Goal: Task Accomplishment & Management: Manage account settings

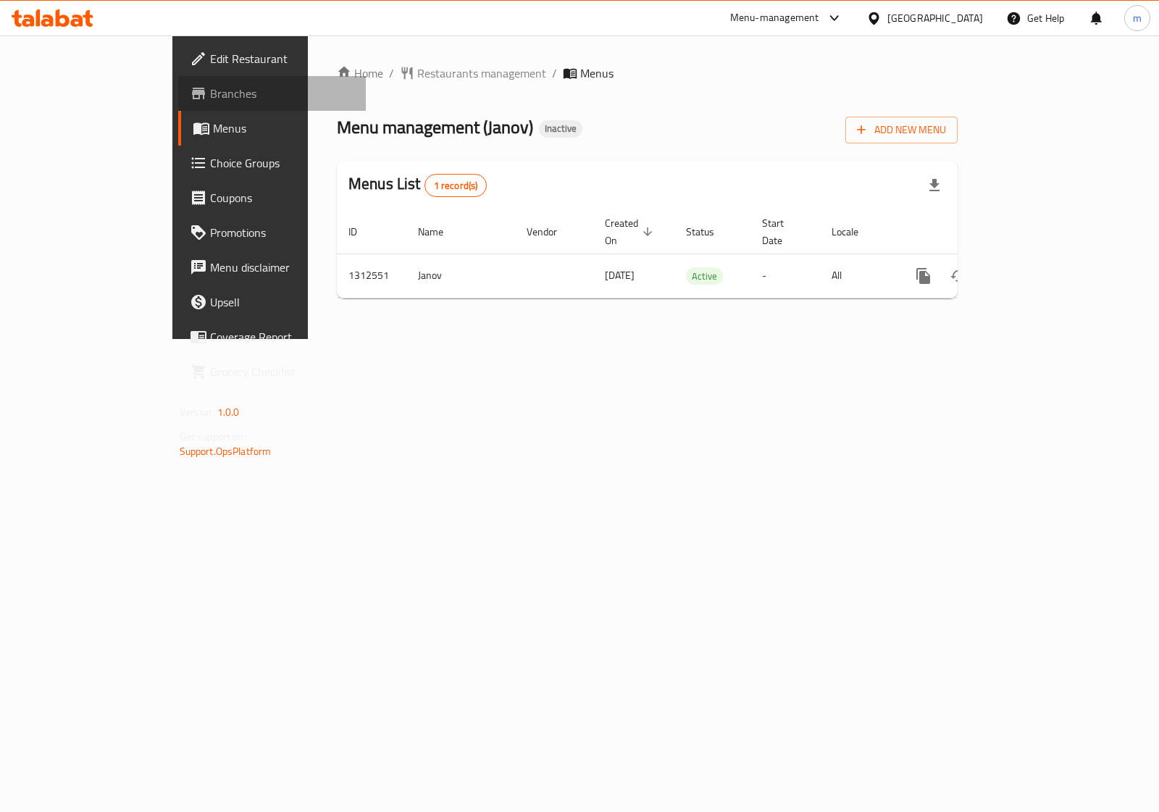
click at [210, 96] on span "Branches" at bounding box center [282, 93] width 144 height 17
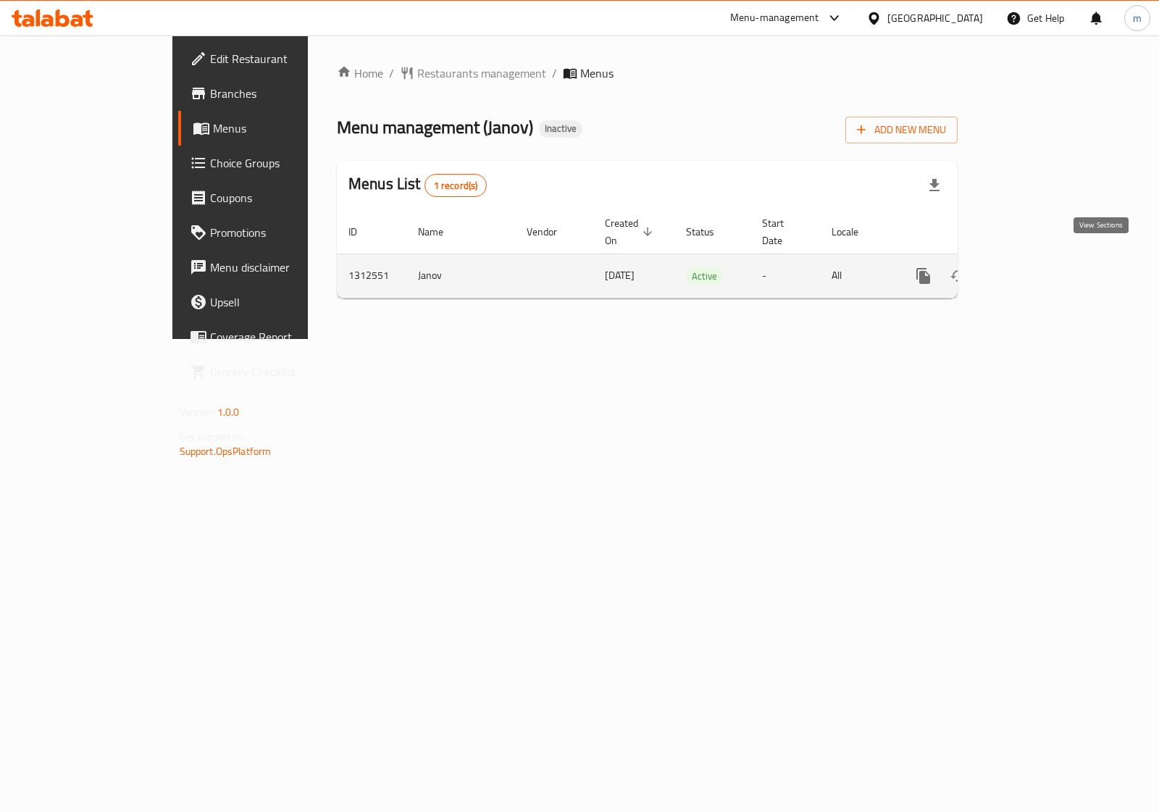
click at [1035, 270] on icon "enhanced table" at bounding box center [1028, 276] width 13 height 13
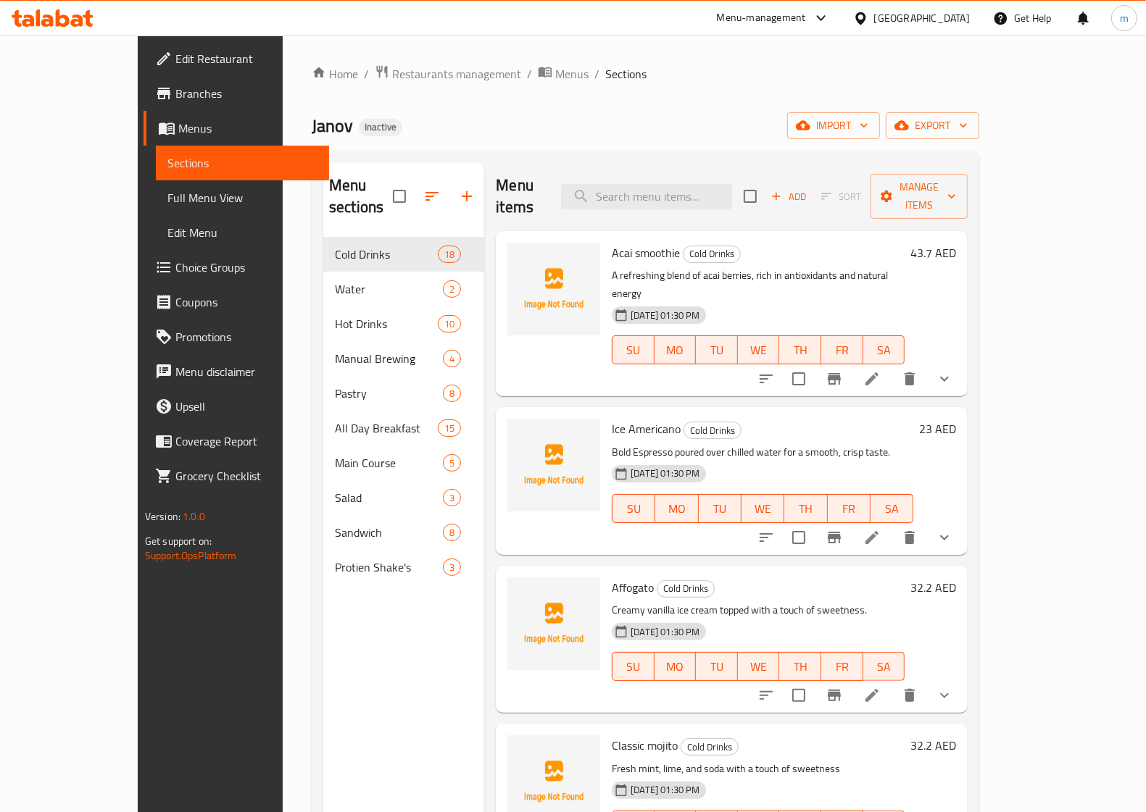
click at [167, 199] on span "Full Menu View" at bounding box center [242, 197] width 150 height 17
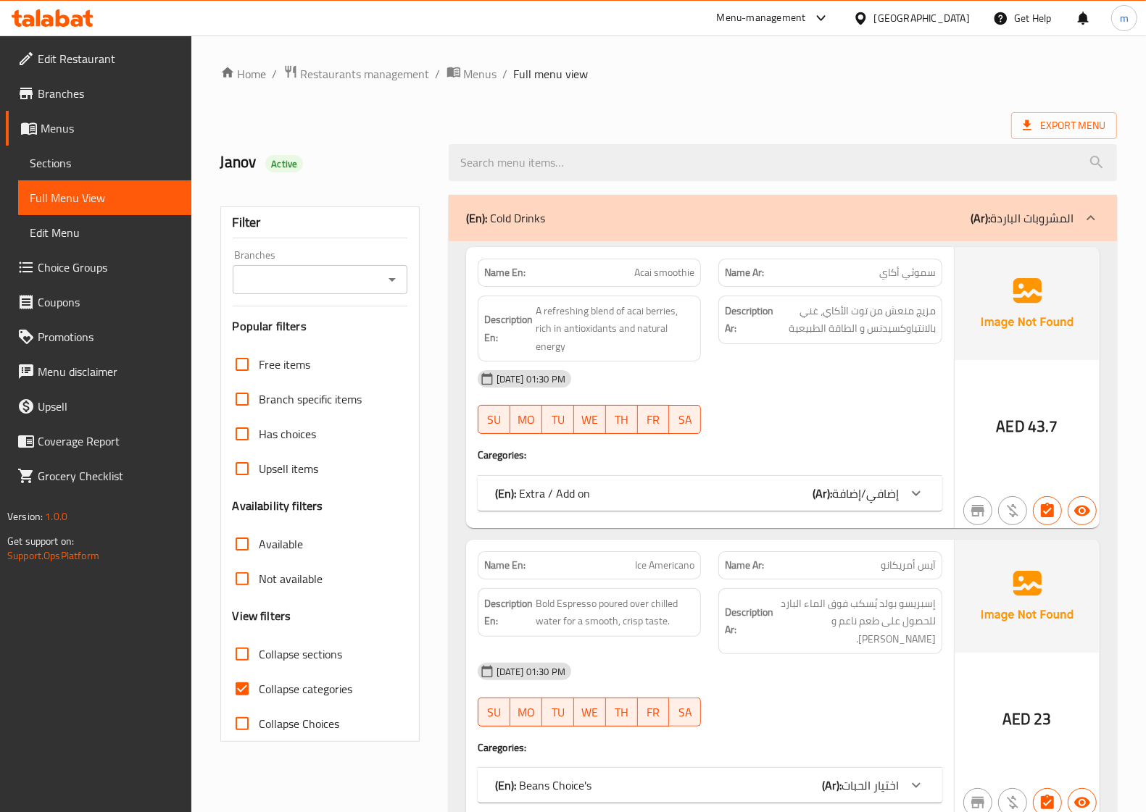
click at [1100, 214] on div at bounding box center [1090, 218] width 35 height 35
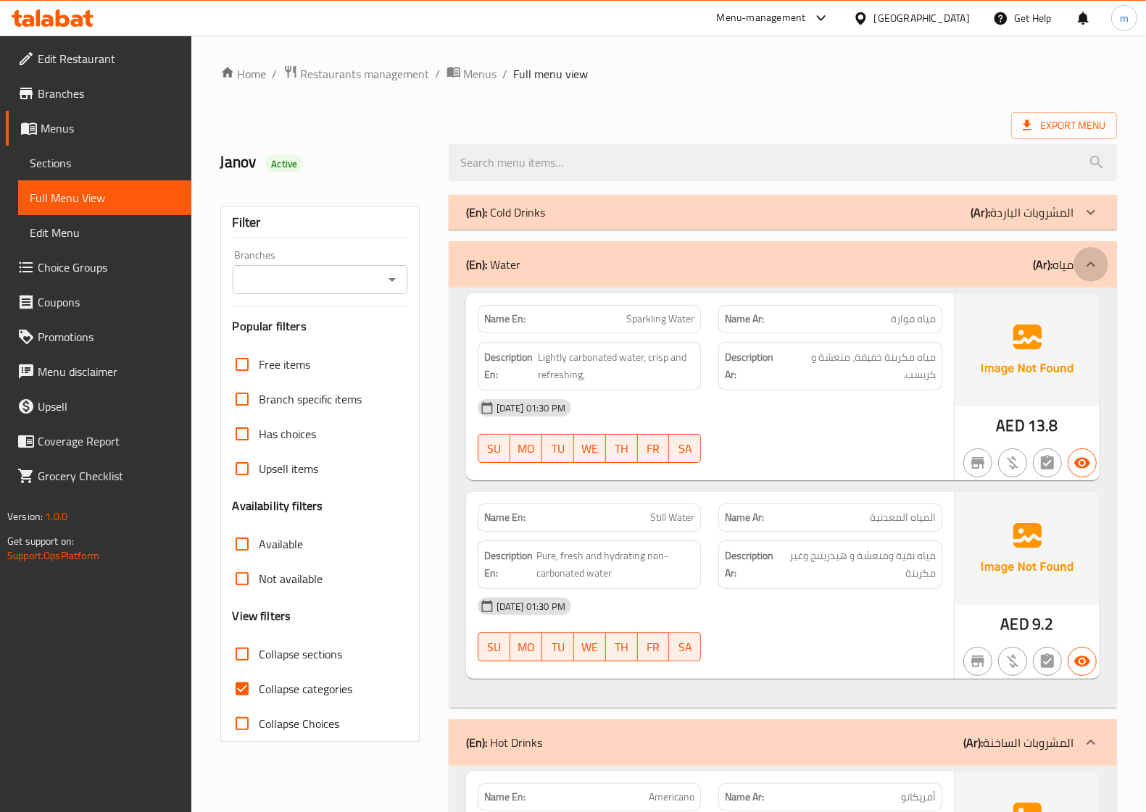
click at [1089, 254] on div at bounding box center [1090, 264] width 35 height 35
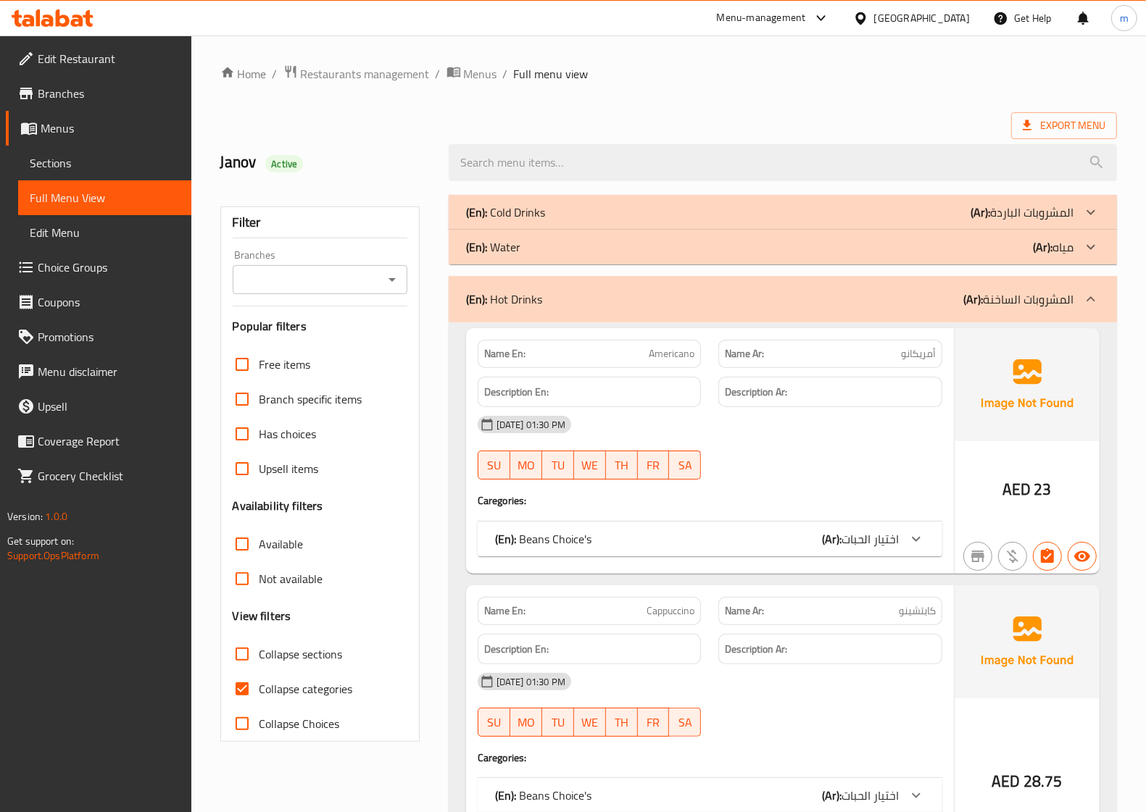
click at [1088, 308] on icon at bounding box center [1090, 299] width 17 height 17
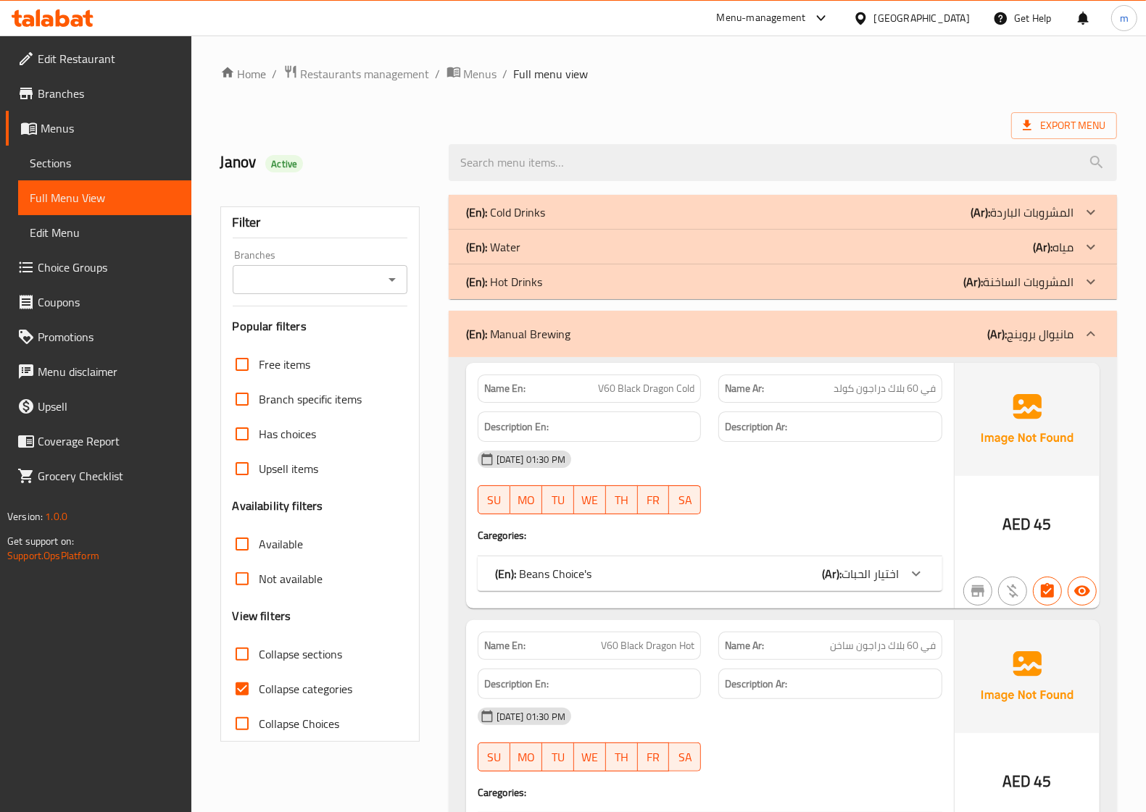
click at [1091, 339] on icon at bounding box center [1090, 333] width 17 height 17
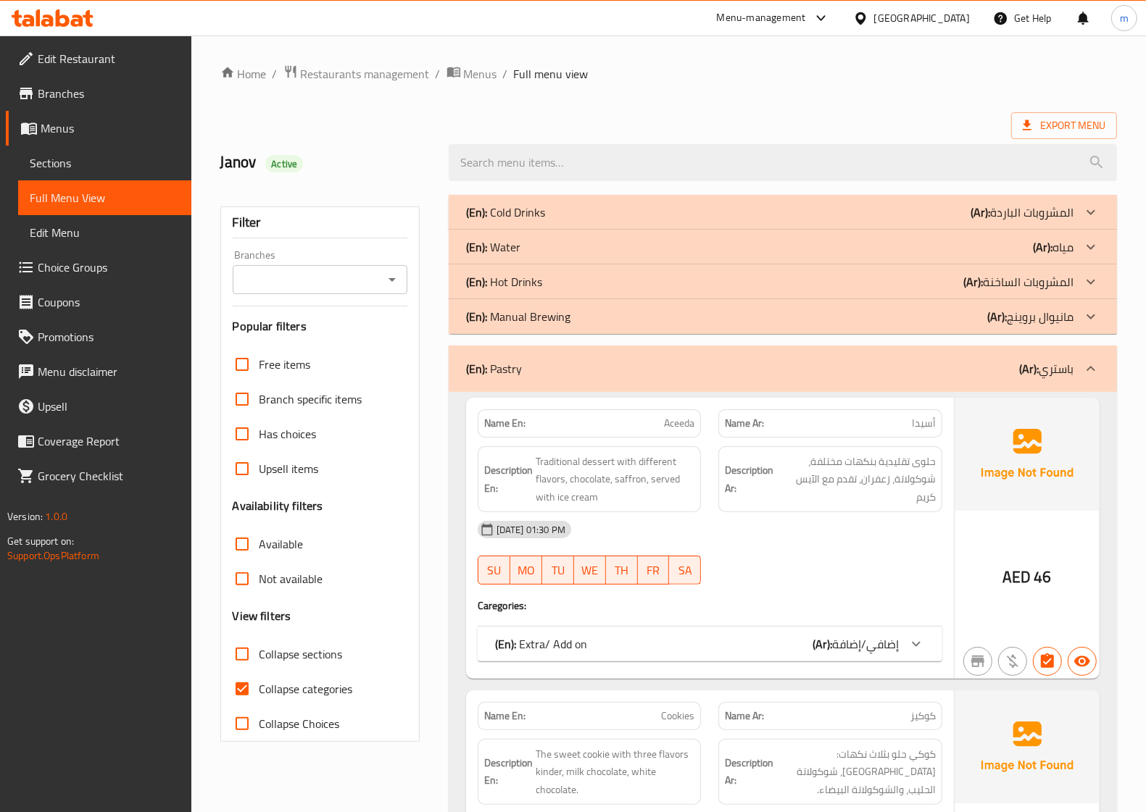
click at [1091, 362] on icon at bounding box center [1090, 368] width 17 height 17
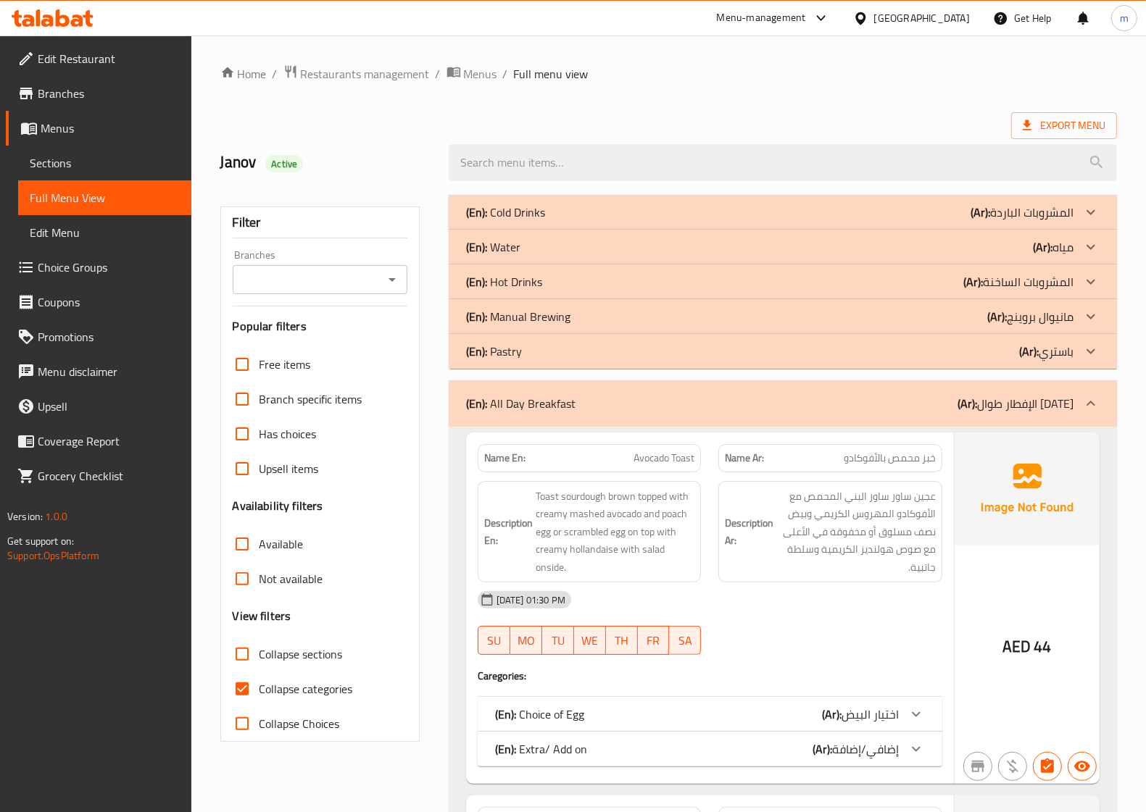
click at [1091, 402] on icon at bounding box center [1090, 403] width 9 height 5
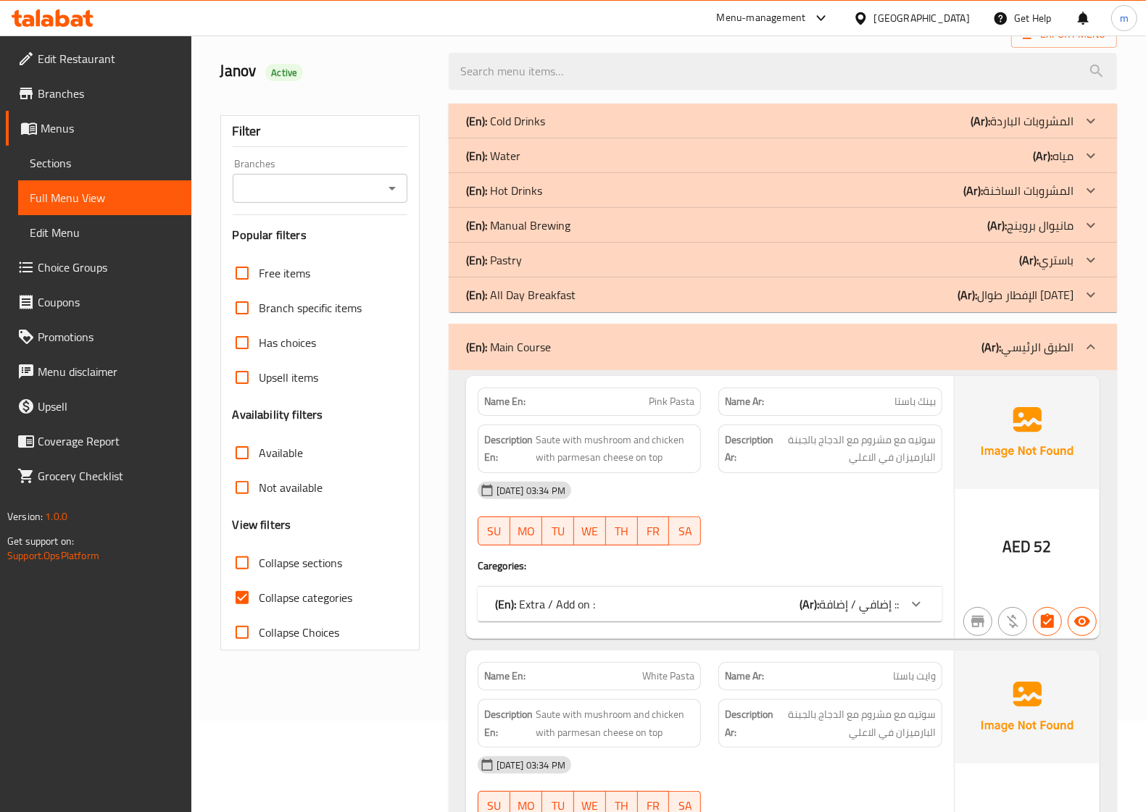
scroll to position [91, 0]
click at [1096, 344] on icon at bounding box center [1090, 347] width 17 height 17
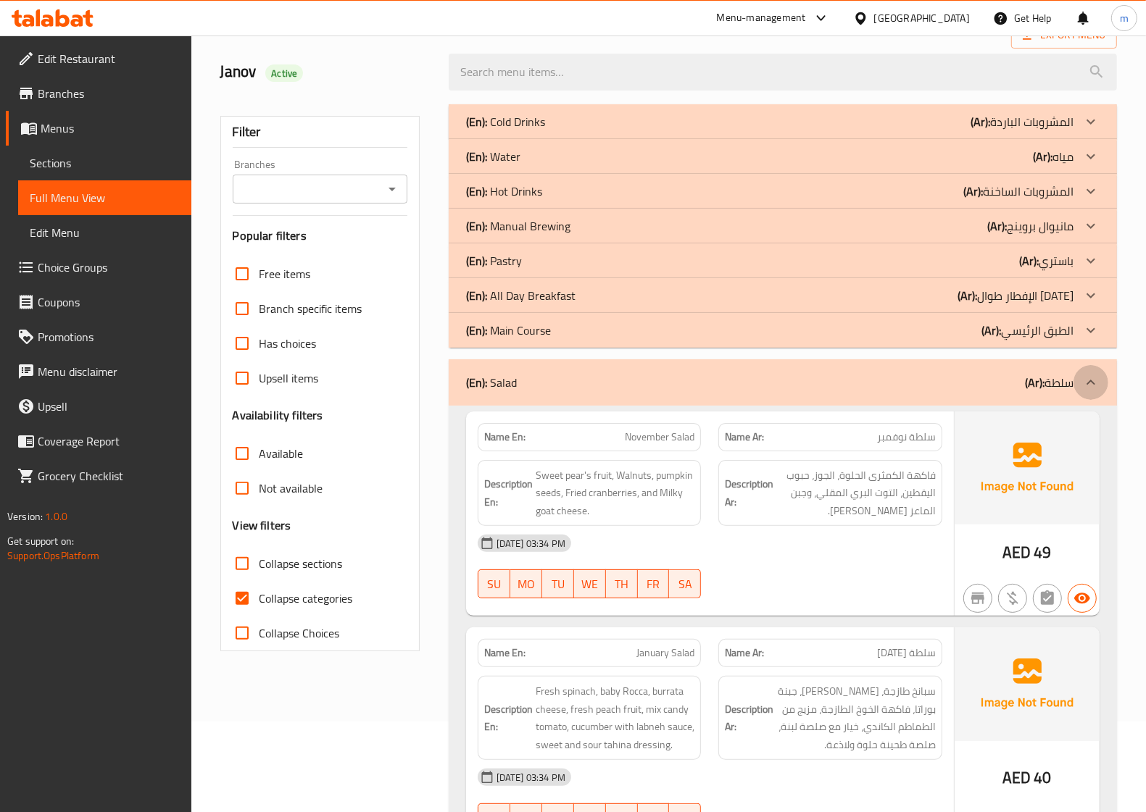
click at [1085, 375] on icon at bounding box center [1090, 382] width 17 height 17
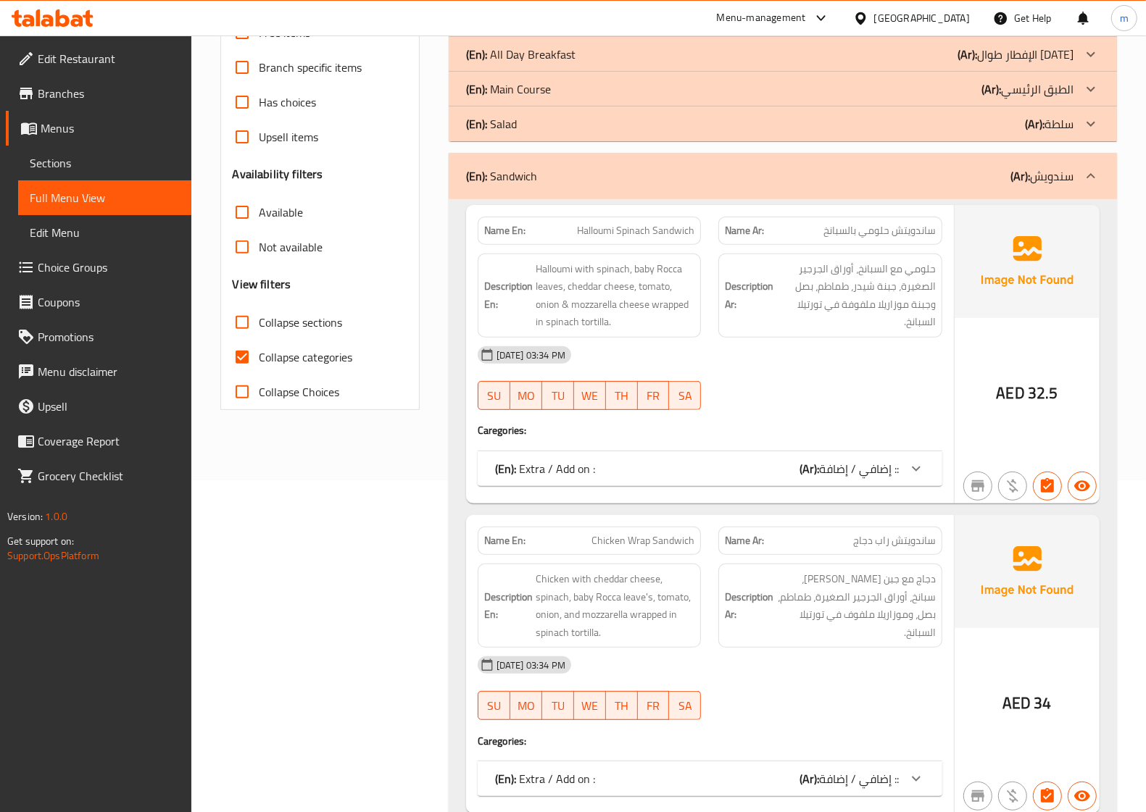
scroll to position [362, 0]
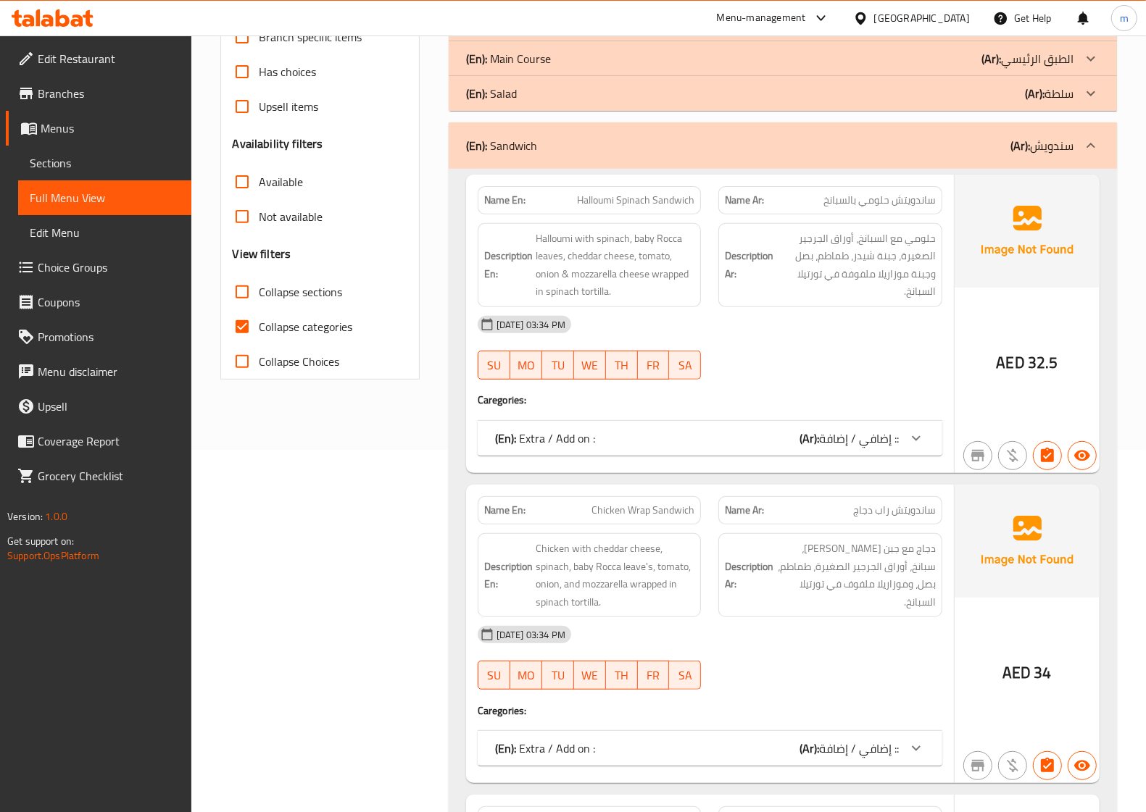
click at [1096, 142] on icon at bounding box center [1090, 145] width 17 height 17
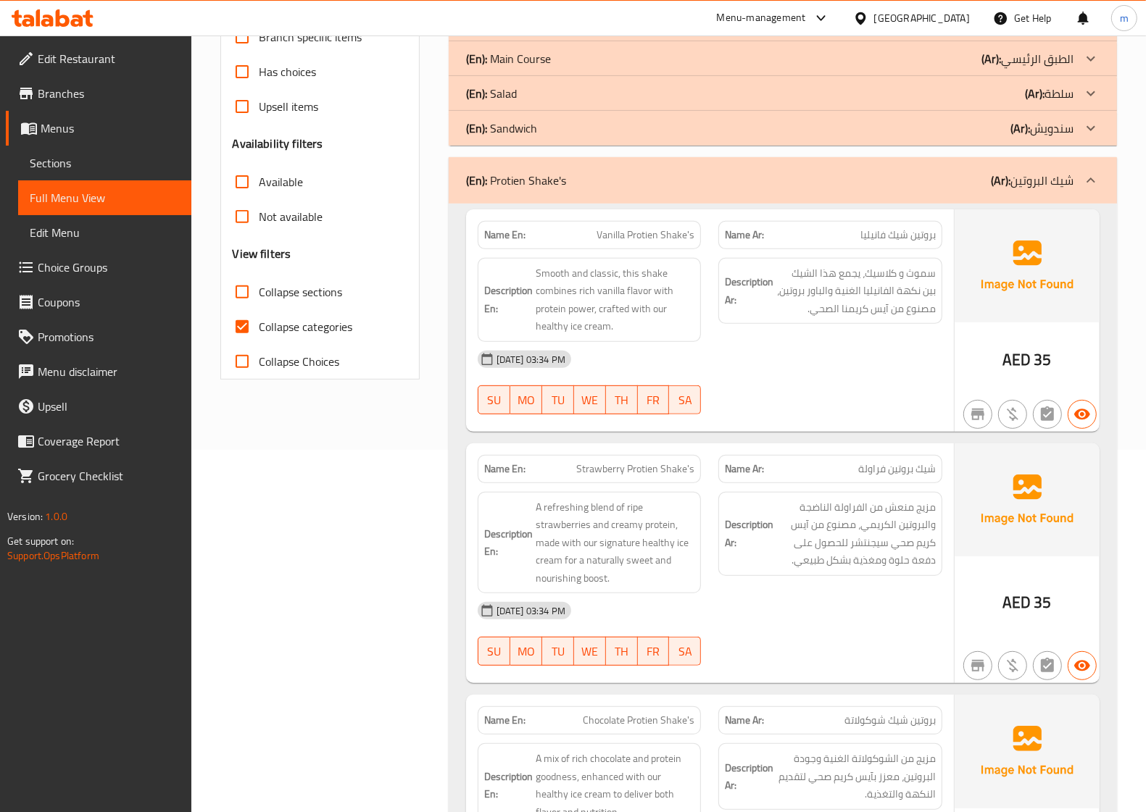
click at [1089, 167] on div at bounding box center [1090, 180] width 35 height 35
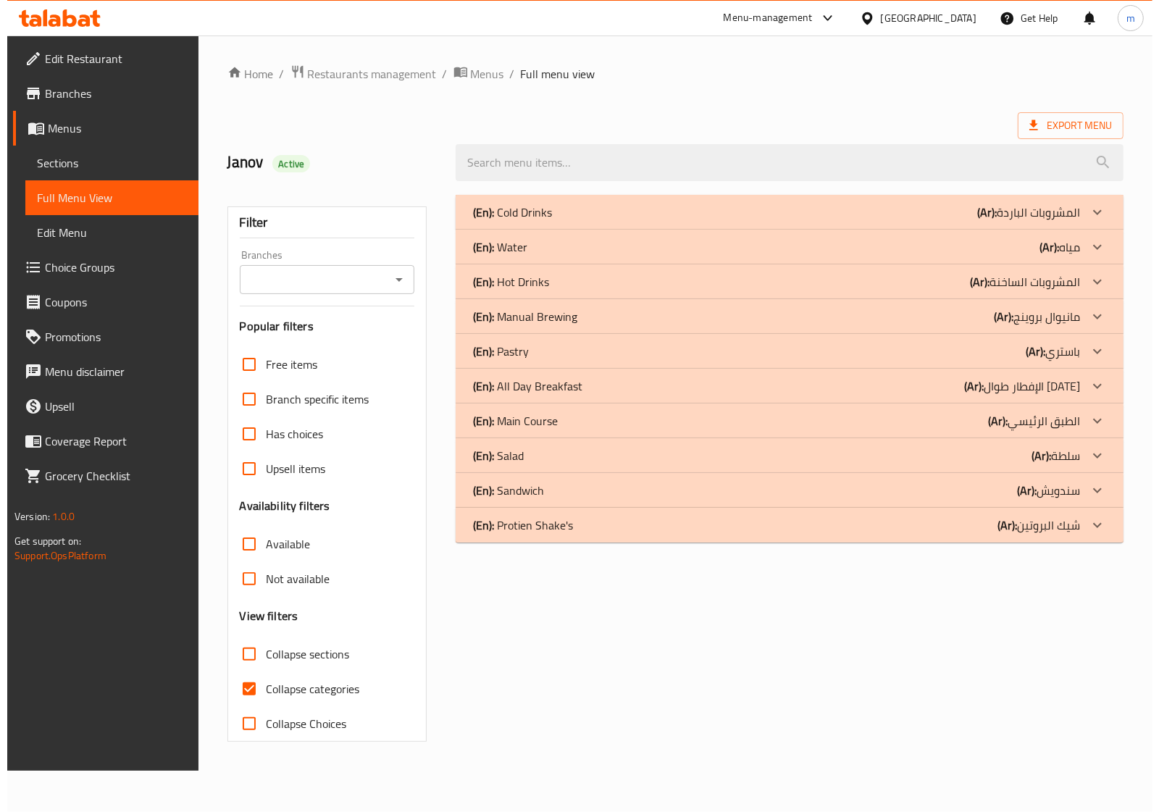
scroll to position [0, 0]
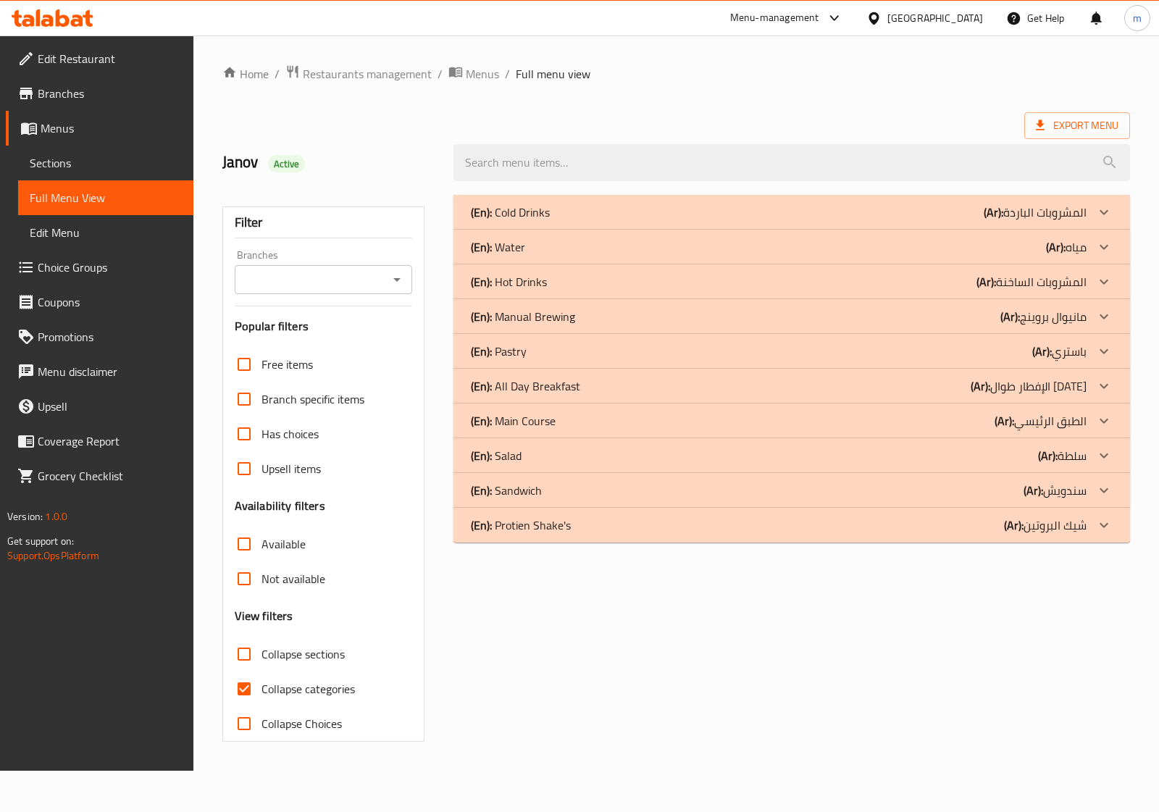
click at [66, 161] on span "Sections" at bounding box center [106, 162] width 152 height 17
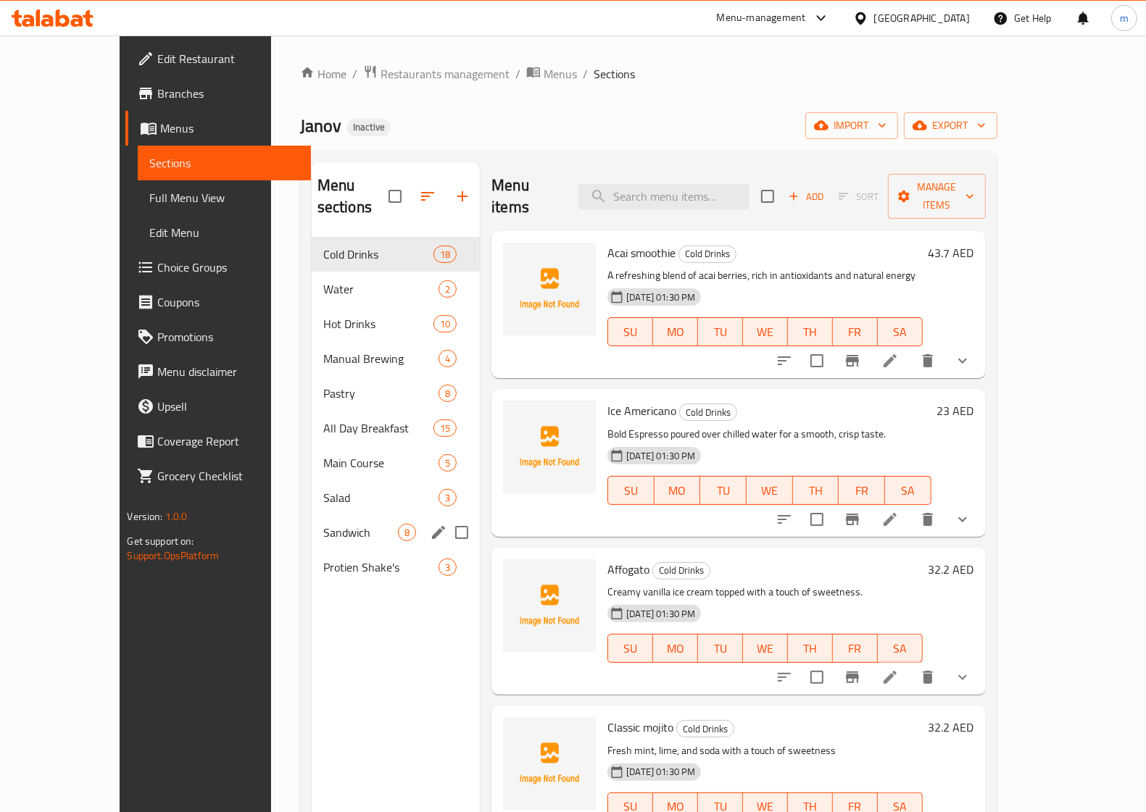
click at [312, 524] on div "Sandwich 8" at bounding box center [396, 532] width 168 height 35
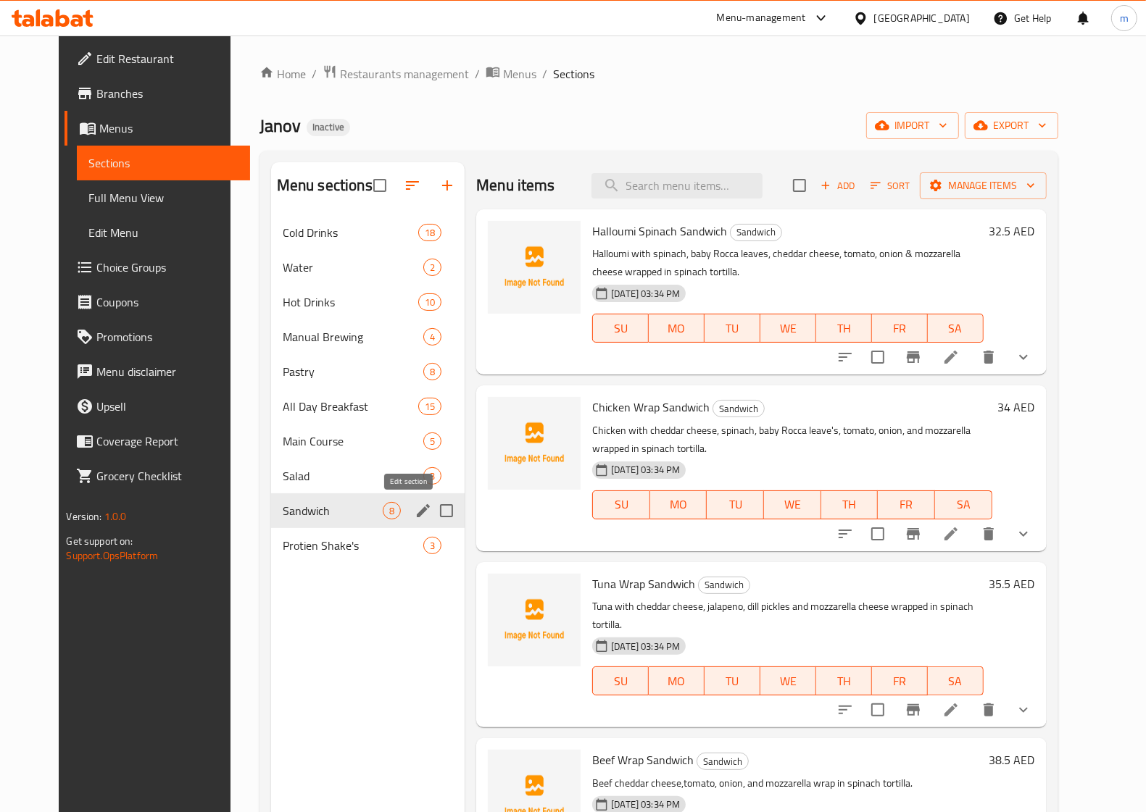
click at [414, 516] on icon "edit" at bounding box center [422, 510] width 17 height 17
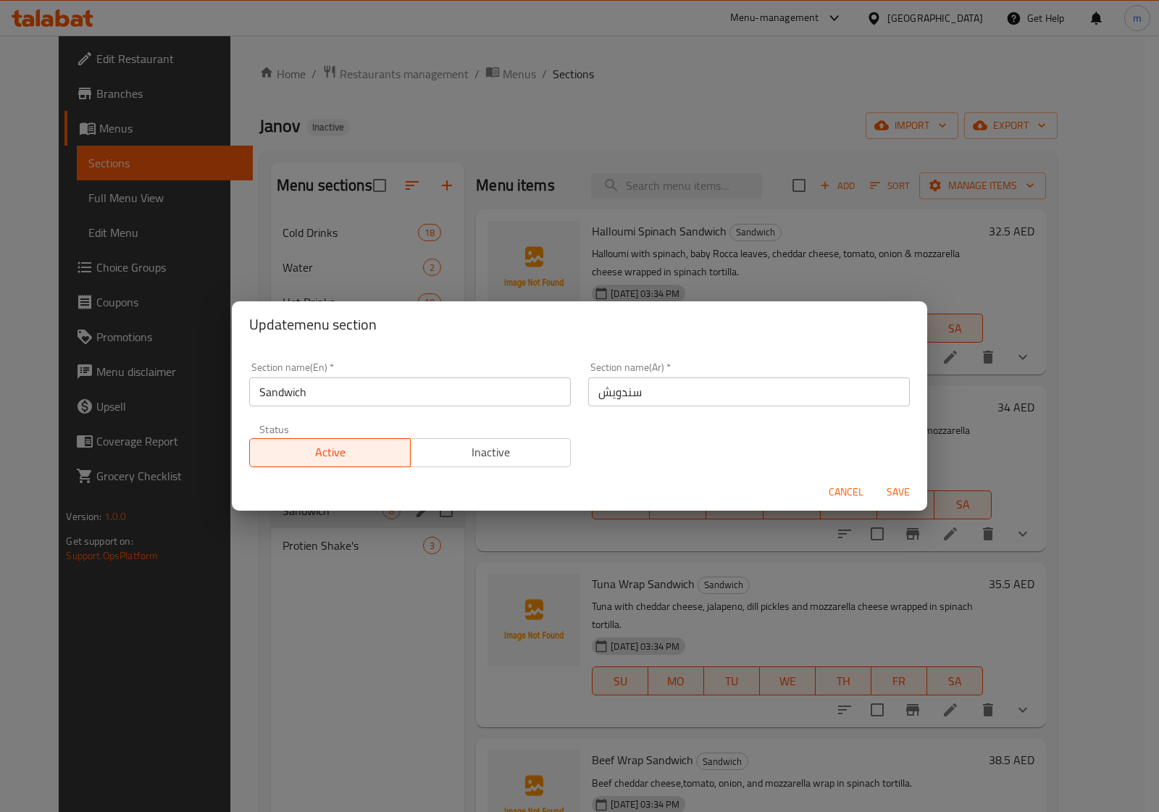
click at [609, 390] on input "سندويش" at bounding box center [749, 391] width 322 height 29
click at [605, 396] on input "سندويش" at bounding box center [749, 391] width 322 height 29
type input "سندويتش"
click at [889, 488] on span "Save" at bounding box center [898, 492] width 35 height 18
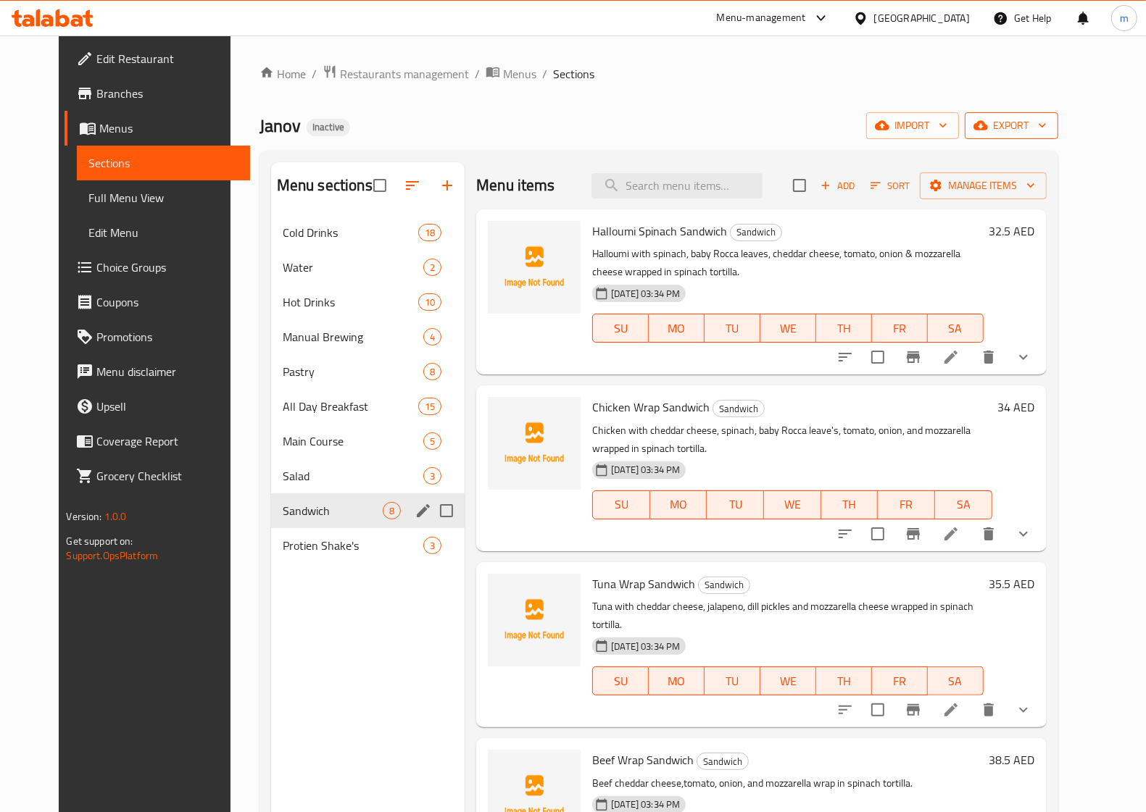
click at [988, 125] on icon "button" at bounding box center [980, 125] width 14 height 14
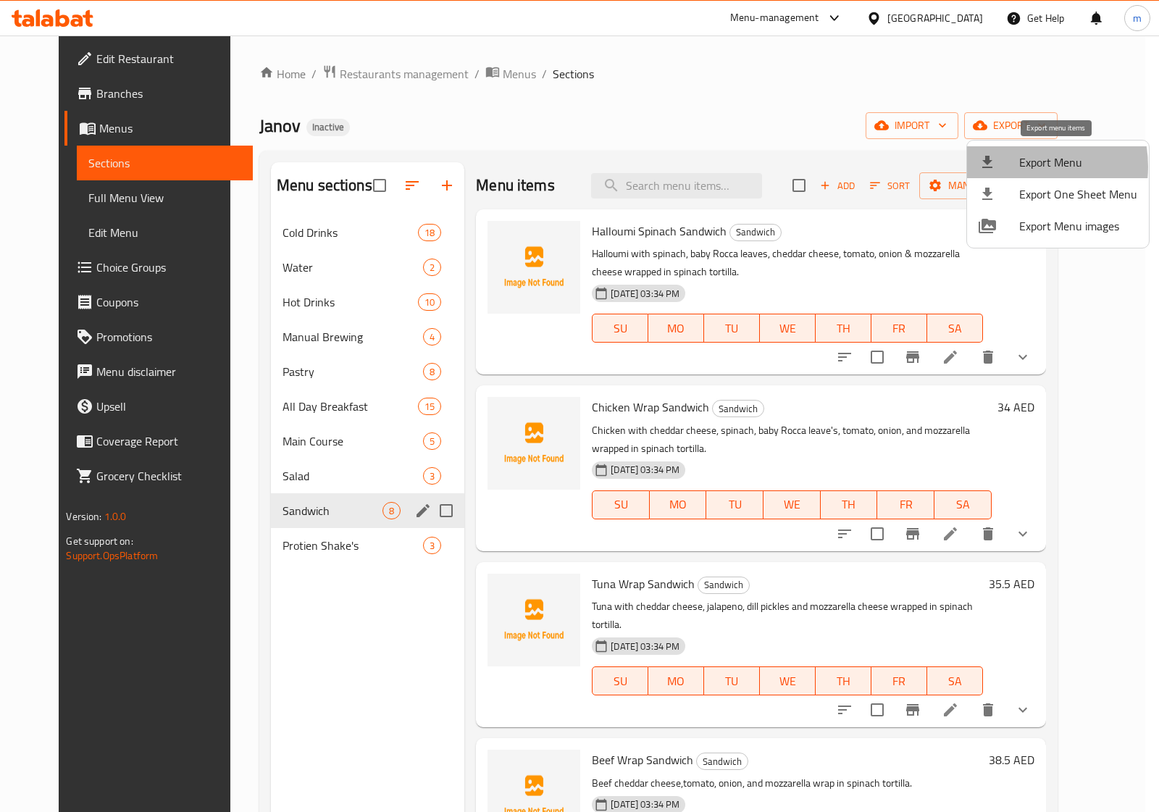
click at [1016, 167] on div at bounding box center [999, 162] width 41 height 17
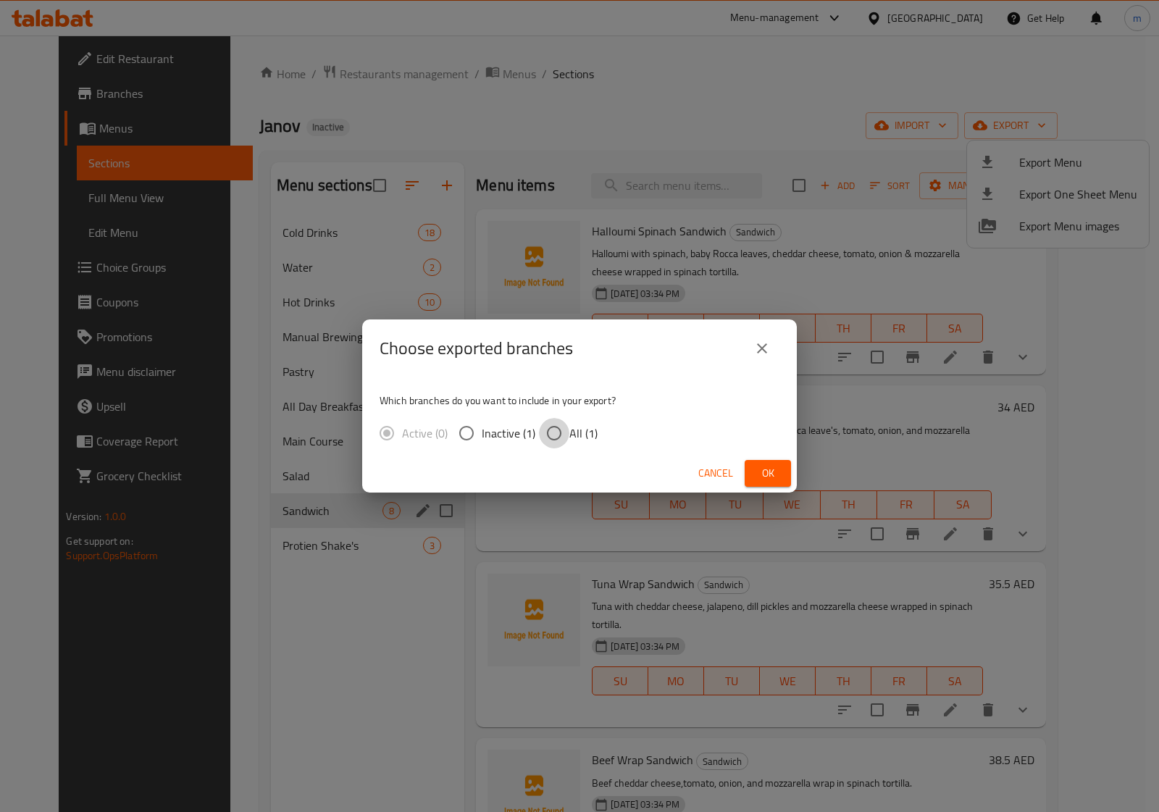
click at [552, 446] on input "All (1)" at bounding box center [554, 433] width 30 height 30
radio input "true"
click at [774, 472] on span "Ok" at bounding box center [767, 473] width 23 height 18
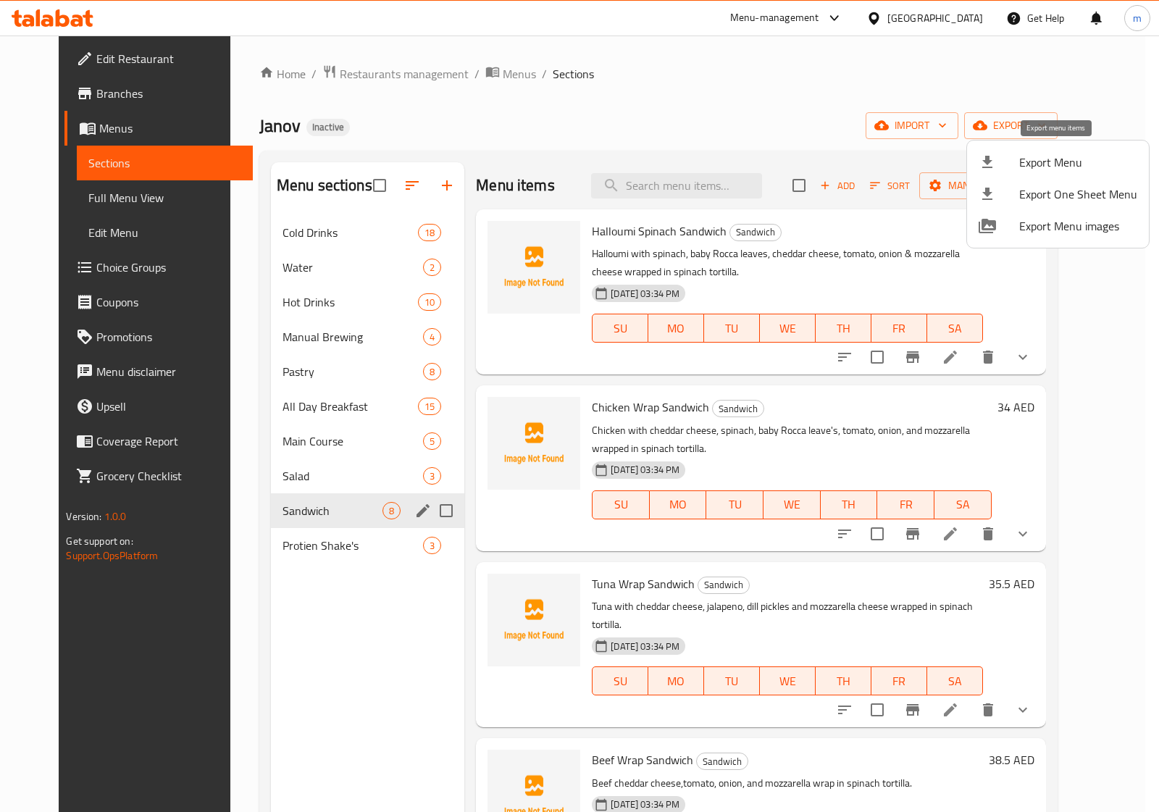
click at [995, 154] on icon at bounding box center [987, 162] width 17 height 17
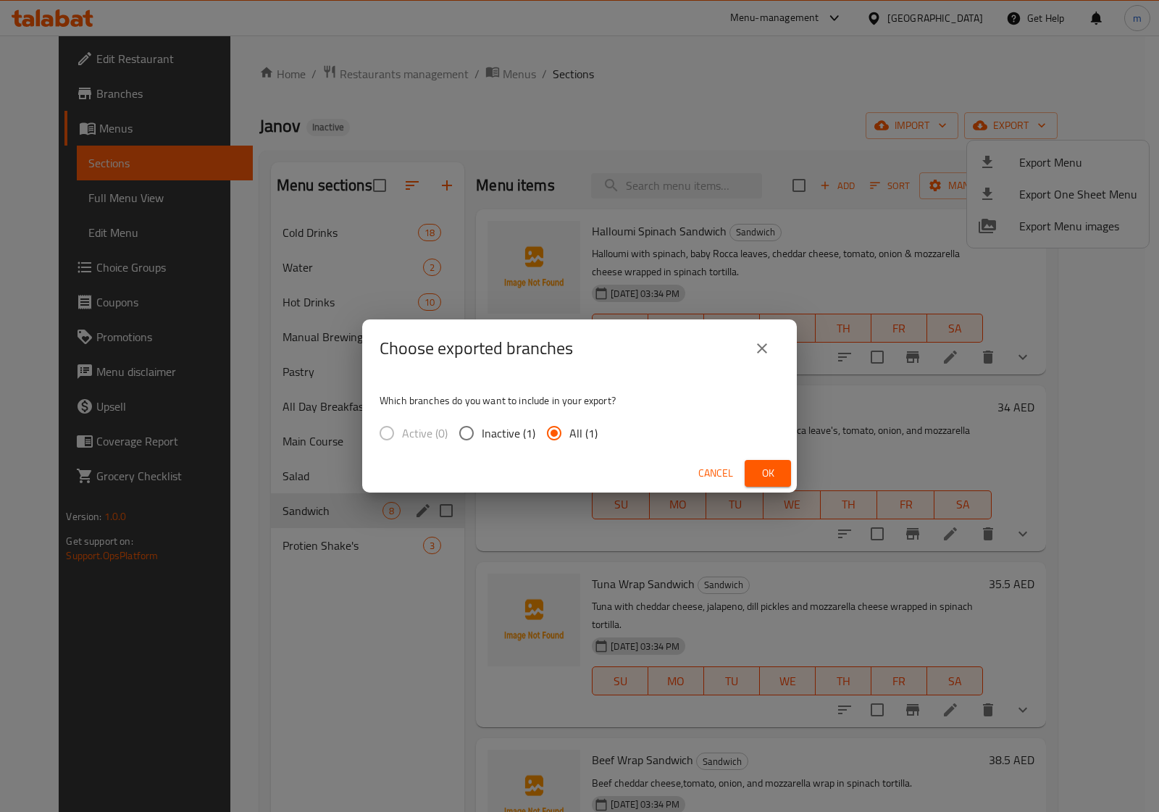
click at [746, 462] on button "Ok" at bounding box center [768, 473] width 46 height 27
